Goal: Information Seeking & Learning: Compare options

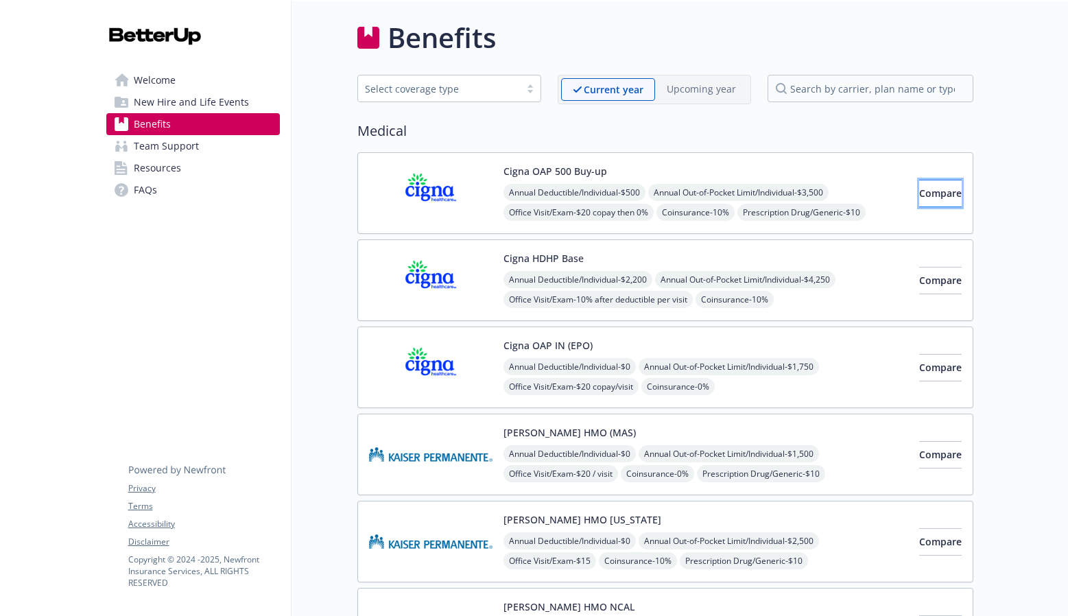
click at [919, 185] on button "Compare" at bounding box center [940, 193] width 43 height 27
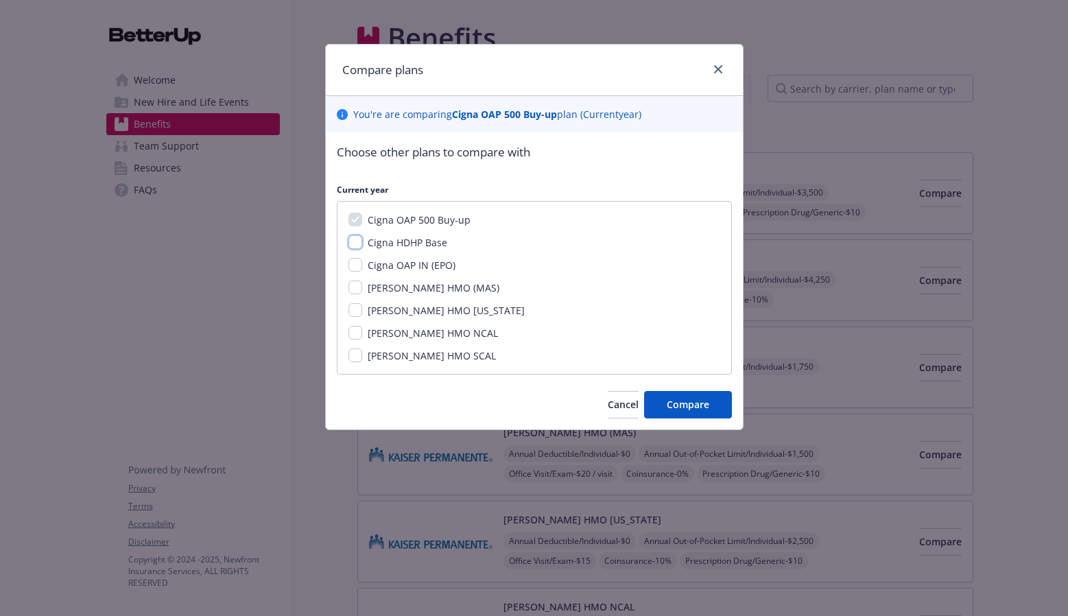
click at [353, 239] on input "Cigna HDHP Base" at bounding box center [356, 242] width 14 height 14
checkbox input "true"
click at [353, 258] on input "Cigna OAP IN (EPO)" at bounding box center [356, 265] width 14 height 14
checkbox input "true"
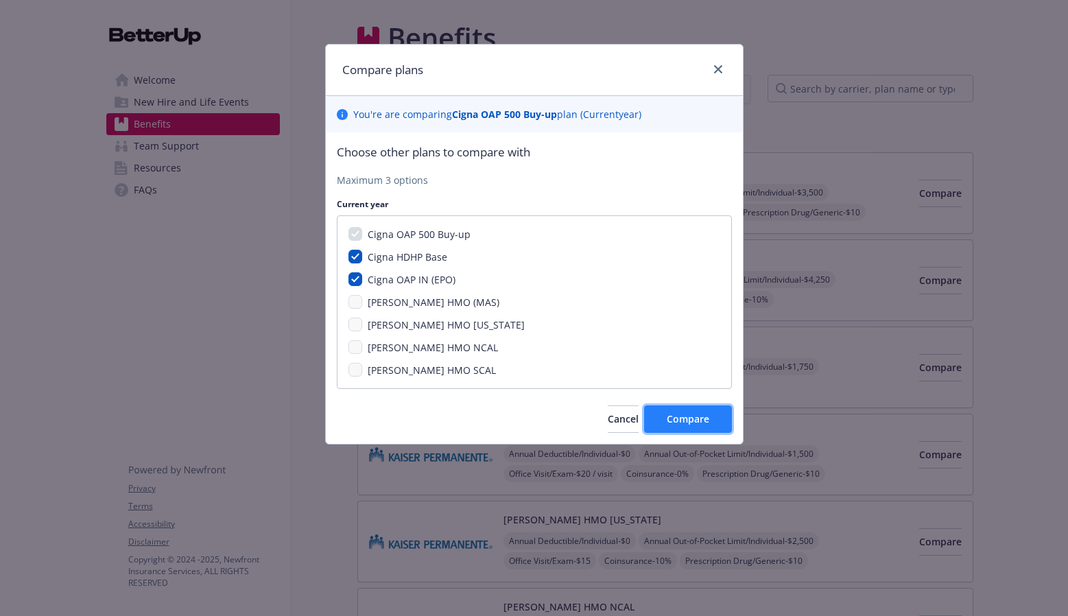
click at [681, 414] on span "Compare" at bounding box center [688, 418] width 43 height 13
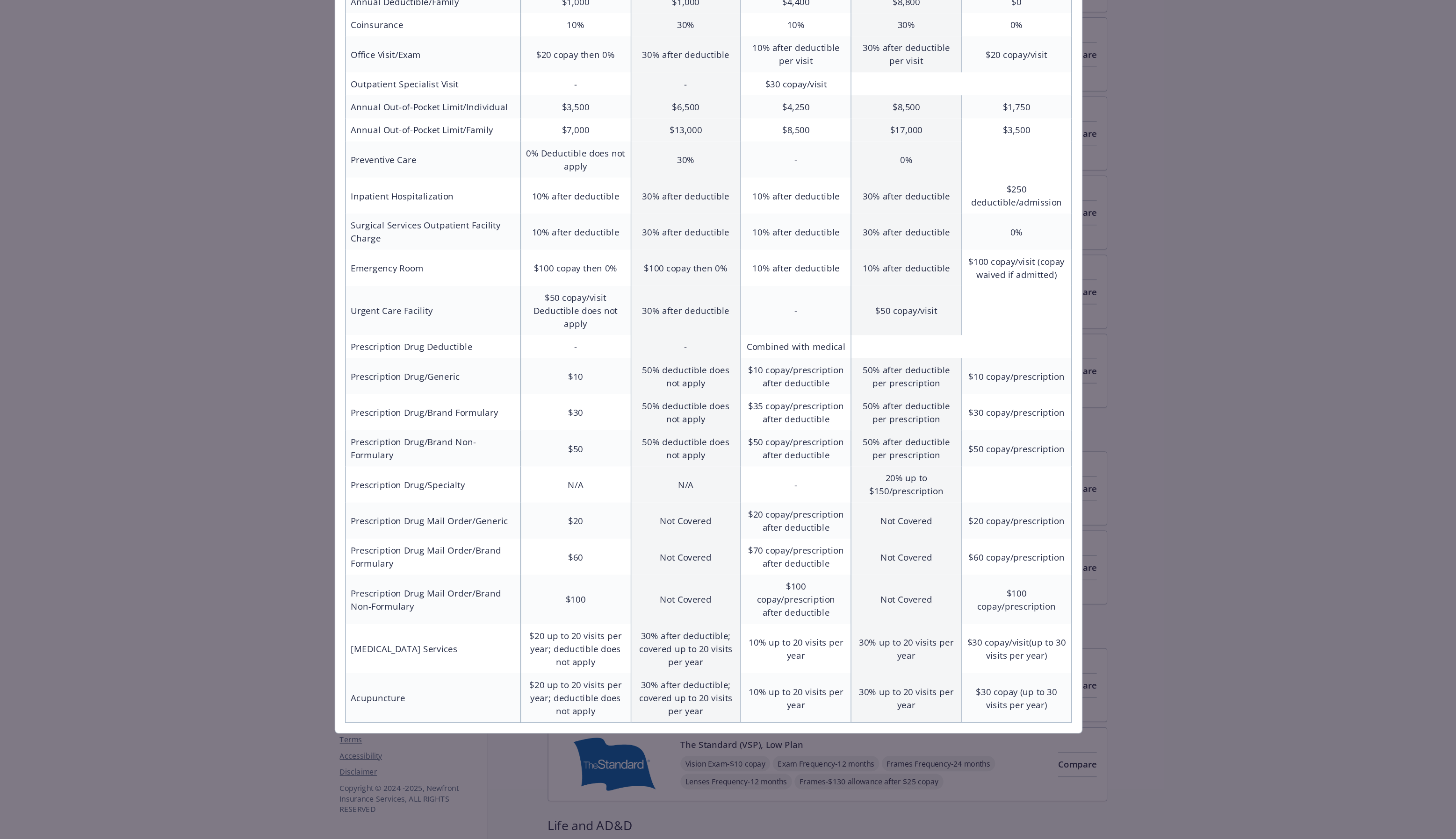
click at [328, 420] on div "Benefits Info Cigna OAP 500 Buy-up Current year Cigna HDHP Base Current year Ci…" at bounding box center [728, 420] width 1456 height 839
